Goal: Task Accomplishment & Management: Manage account settings

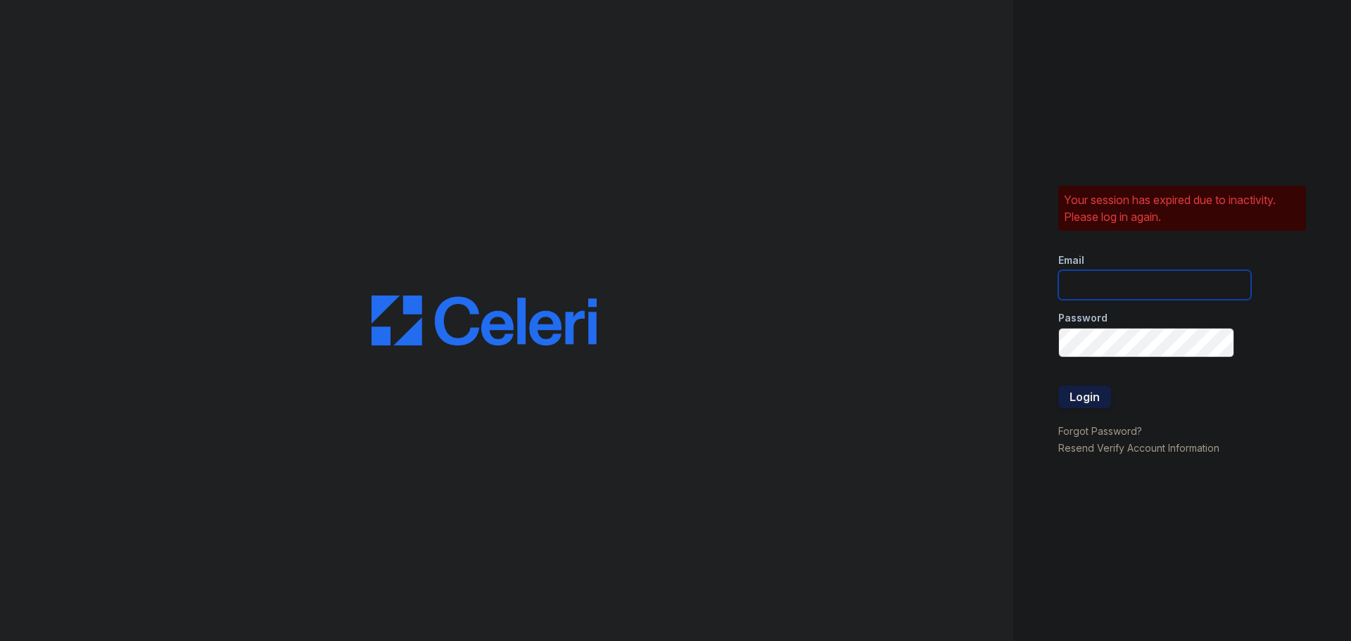
type input "diego.morales@esusu.org"
click at [1076, 403] on button "Login" at bounding box center [1084, 396] width 53 height 23
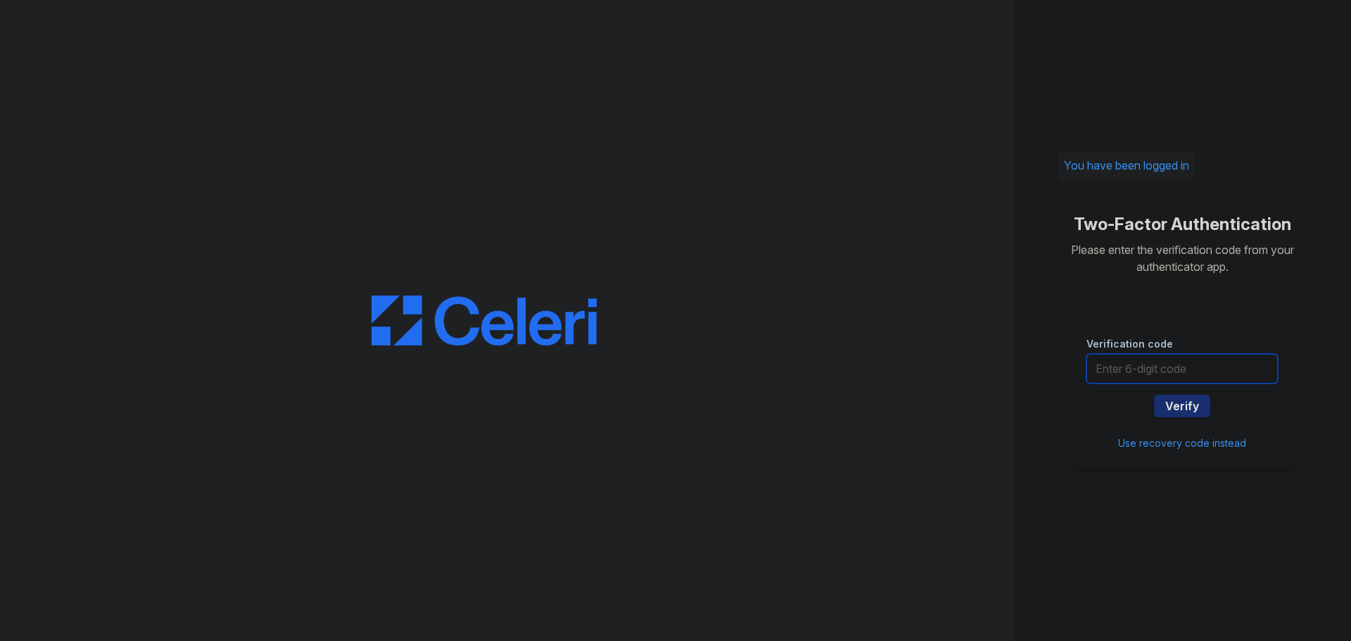
click at [1201, 369] on input "text" at bounding box center [1181, 369] width 191 height 30
type input "487106"
click at [1189, 396] on button "Verify" at bounding box center [1182, 406] width 56 height 23
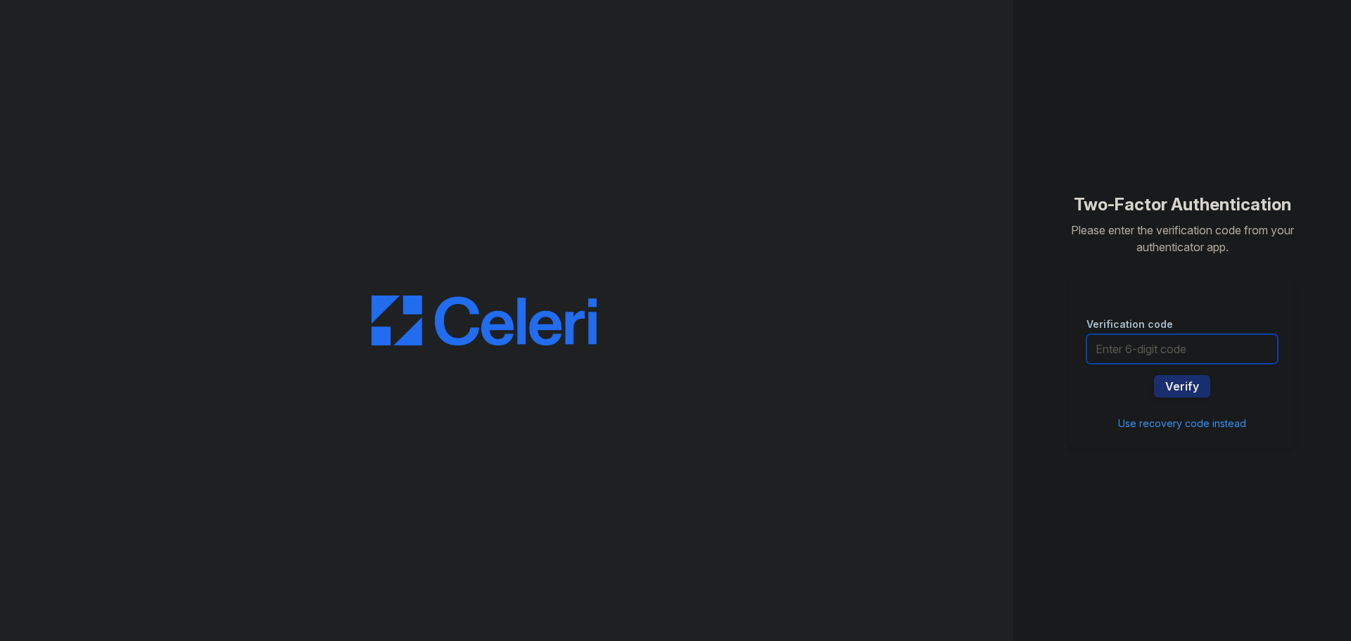
click at [1197, 348] on input "text" at bounding box center [1181, 349] width 191 height 30
type input "646094"
click at [1190, 388] on button "Verify" at bounding box center [1182, 386] width 56 height 23
